Goal: Communication & Community: Participate in discussion

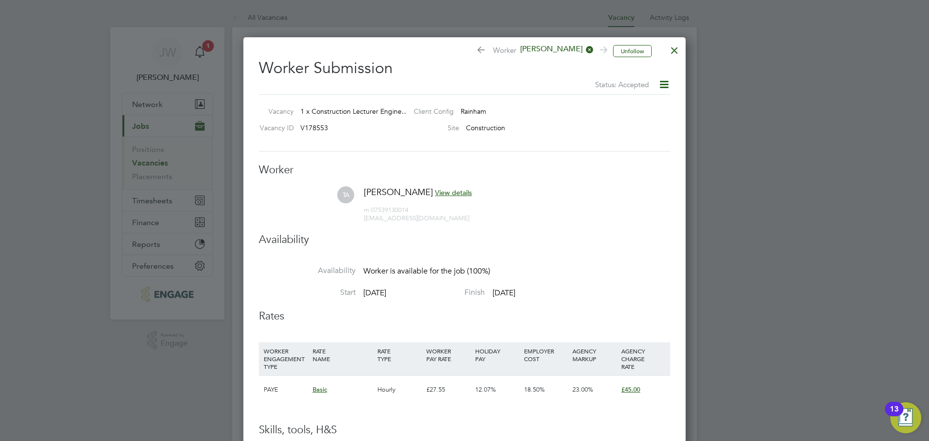
click at [679, 47] on div at bounding box center [674, 47] width 17 height 17
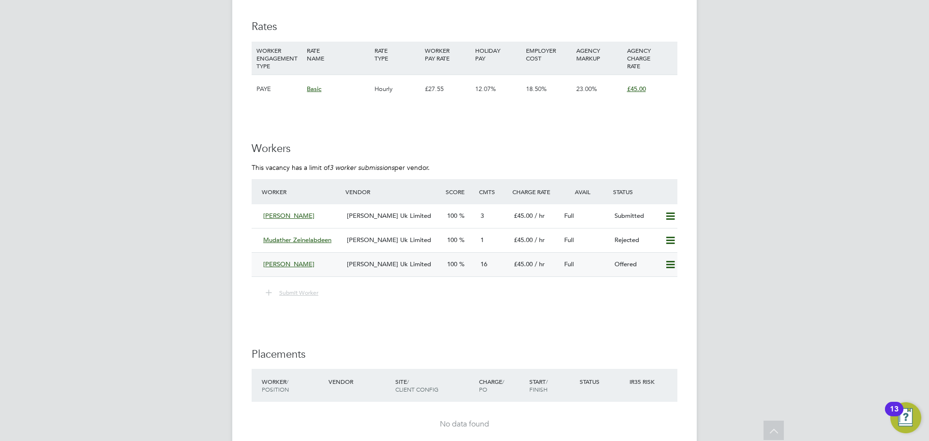
click at [404, 265] on span "Morgan Hunt Uk Limited" at bounding box center [389, 264] width 84 height 8
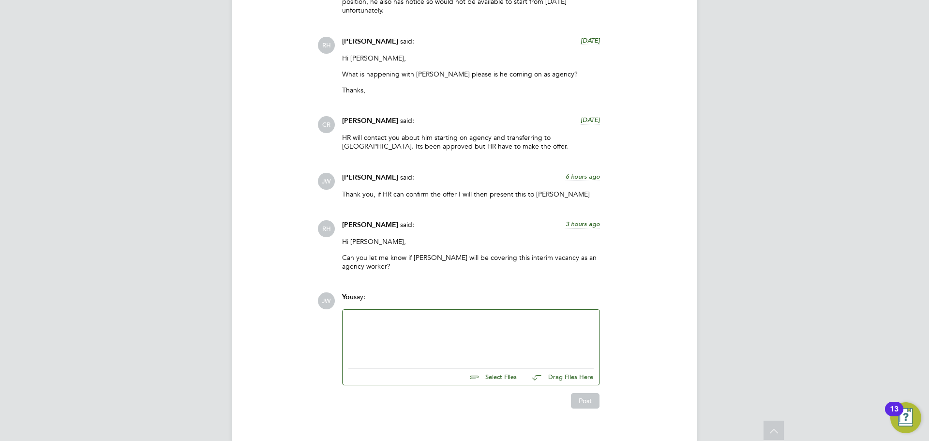
click at [407, 310] on div at bounding box center [471, 336] width 257 height 53
click at [393, 321] on div at bounding box center [471, 337] width 245 height 42
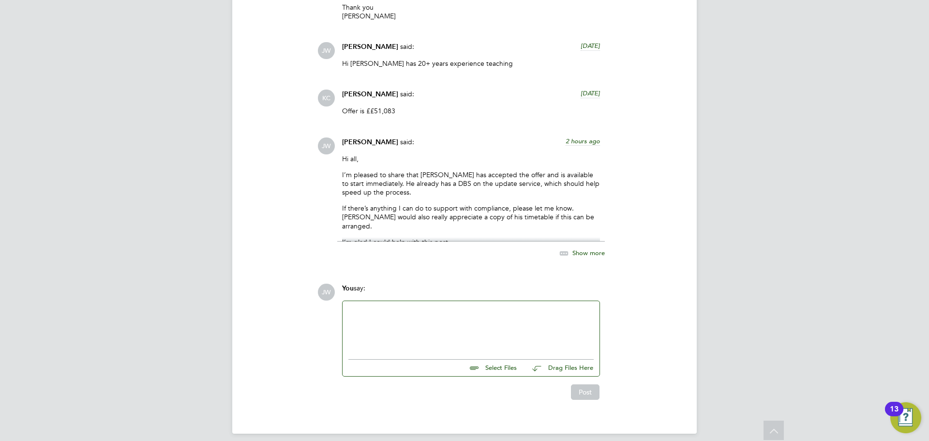
click at [390, 308] on div at bounding box center [471, 328] width 245 height 42
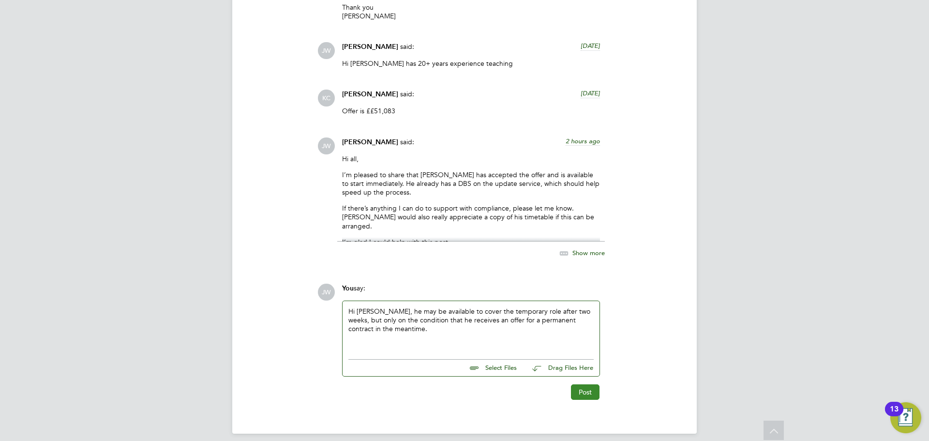
click at [587, 384] on button "Post" at bounding box center [585, 391] width 29 height 15
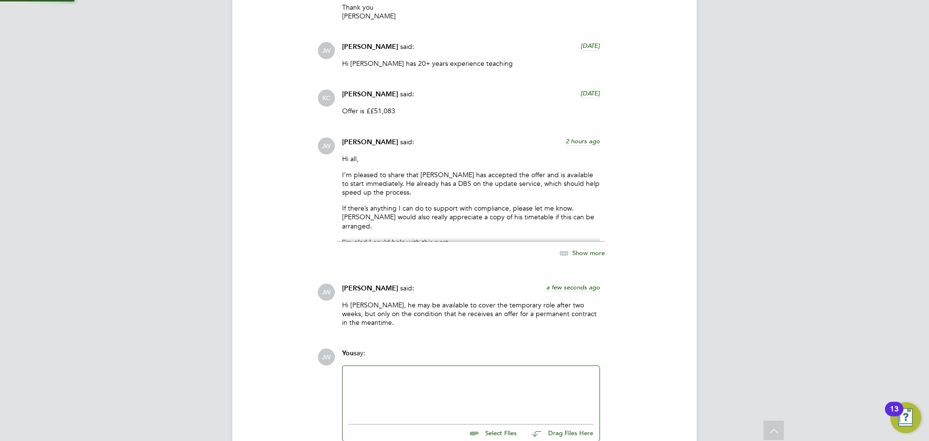
scroll to position [1640, 0]
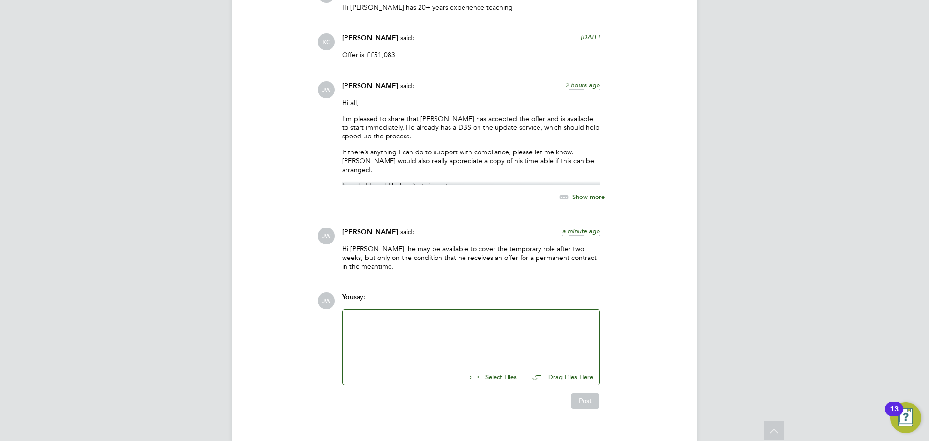
click at [418, 319] on div at bounding box center [471, 337] width 245 height 42
click at [421, 316] on div at bounding box center [471, 337] width 245 height 42
